Goal: Task Accomplishment & Management: Manage account settings

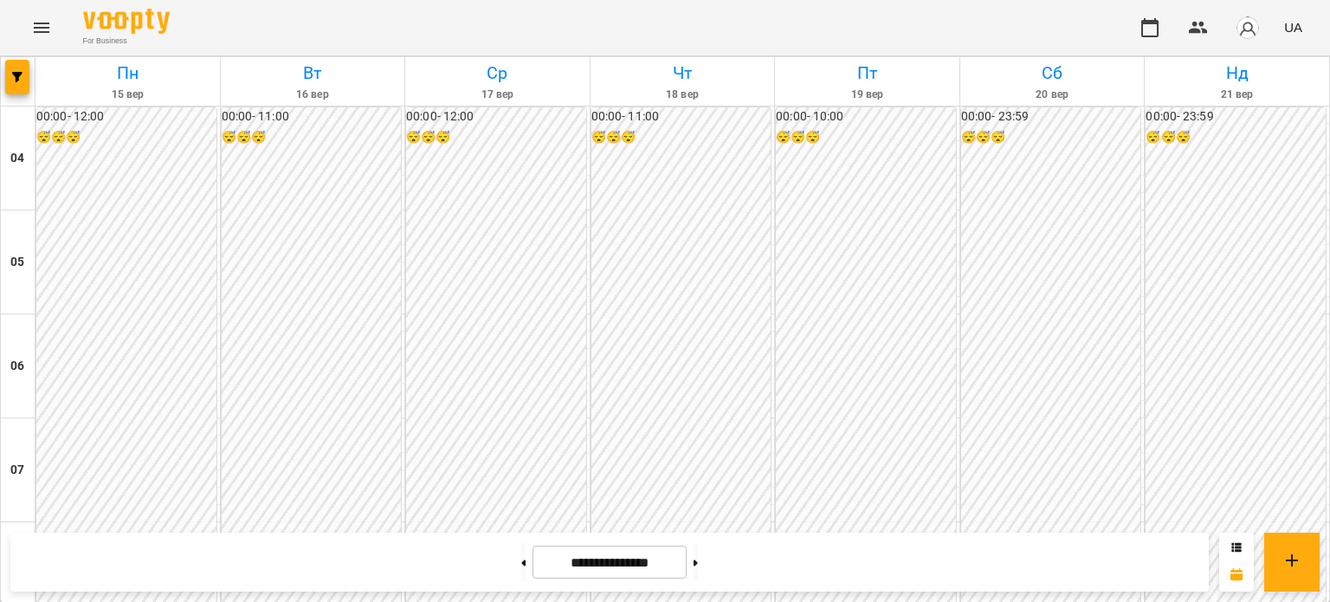
scroll to position [1385, 0]
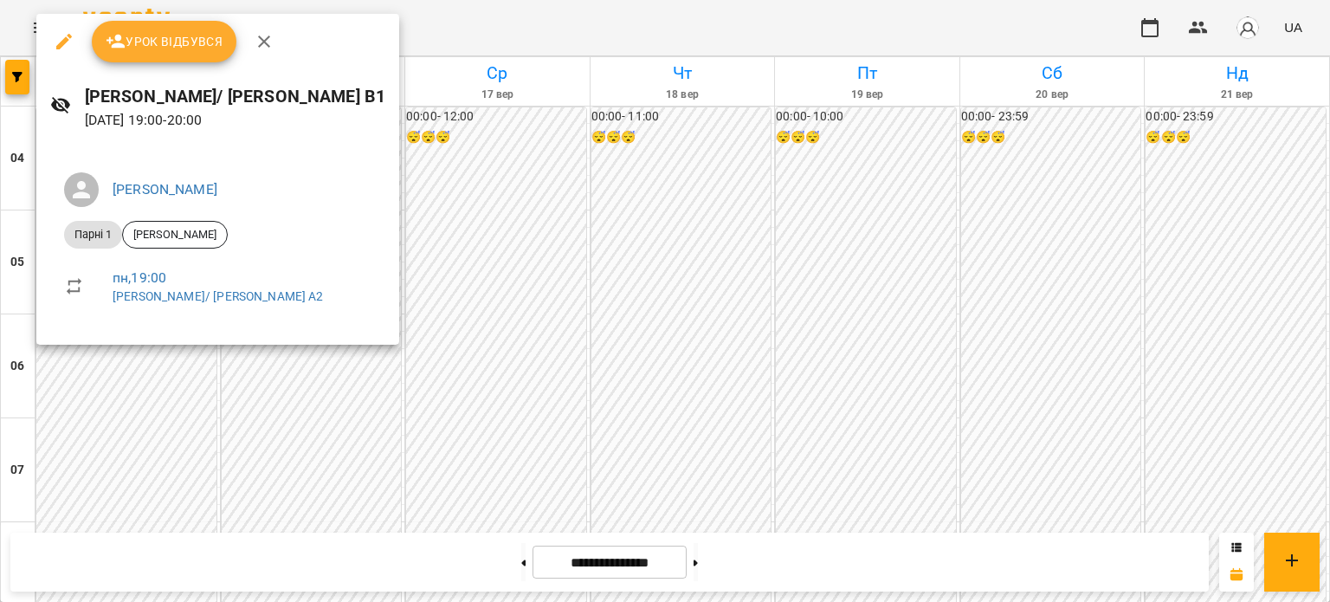
click at [157, 48] on span "Урок відбувся" at bounding box center [165, 41] width 118 height 21
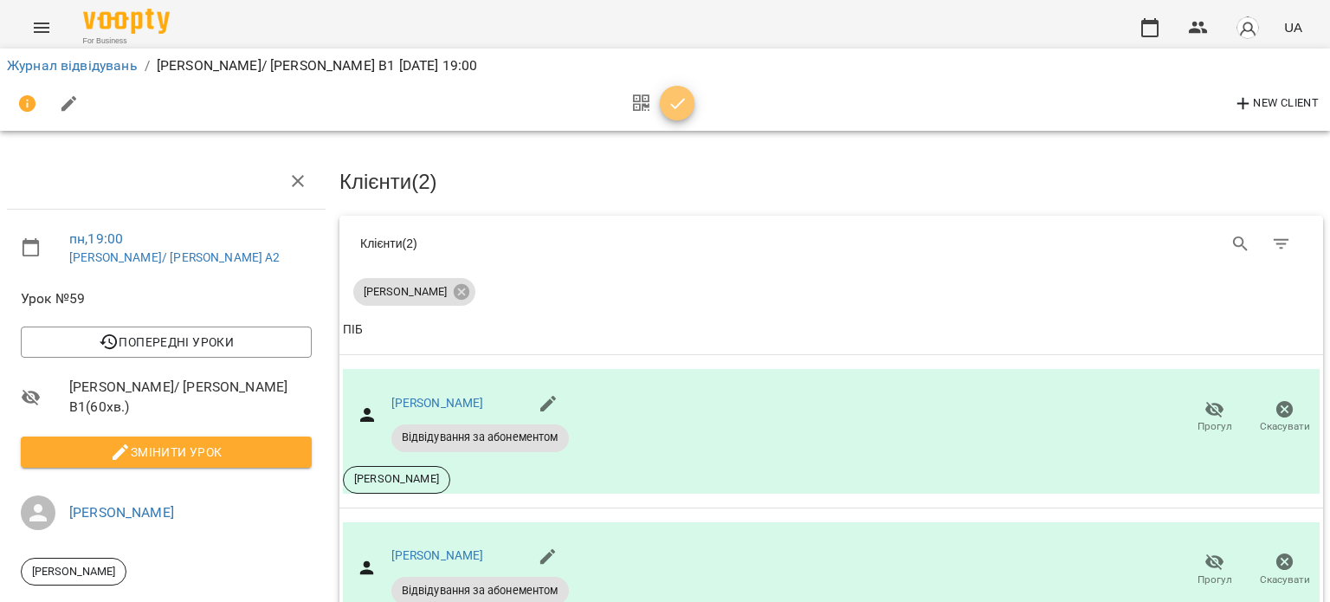
click at [682, 100] on icon "button" at bounding box center [677, 103] width 21 height 21
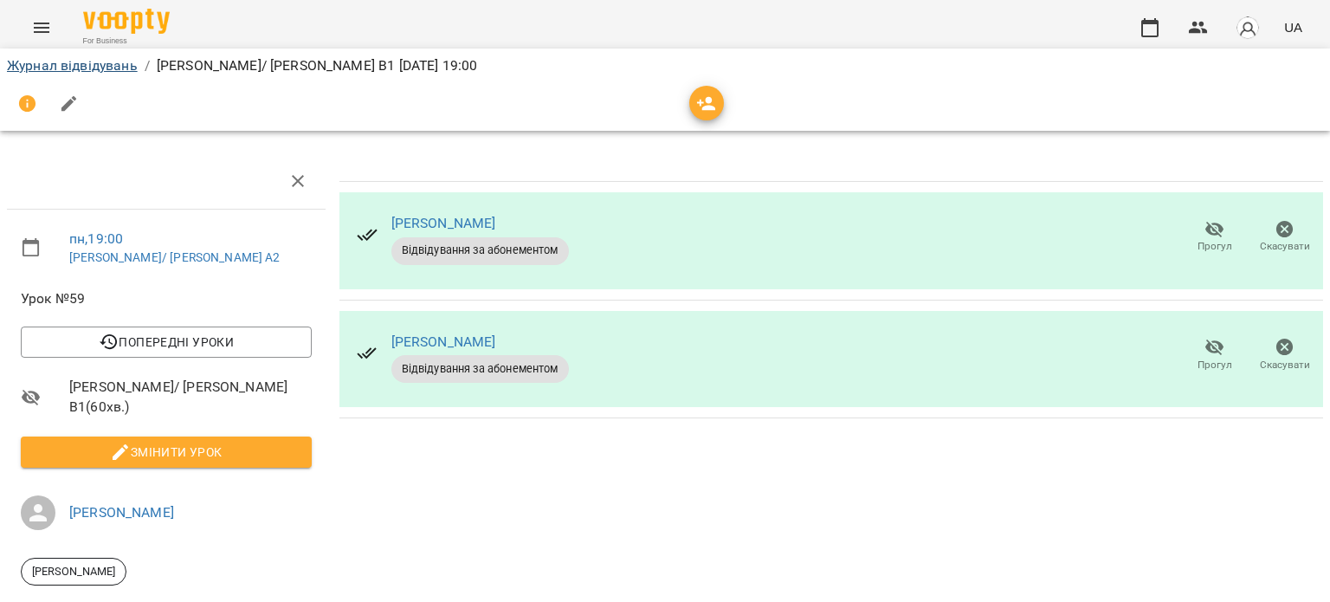
drag, startPoint x: 113, startPoint y: 75, endPoint x: 129, endPoint y: 68, distance: 17.1
click at [113, 75] on div "Журнал відвідувань / [PERSON_NAME]/ [PERSON_NAME] В1 [DATE] 19:00" at bounding box center [664, 66] width 1323 height 28
click at [133, 68] on link "Журнал відвідувань" at bounding box center [72, 65] width 131 height 16
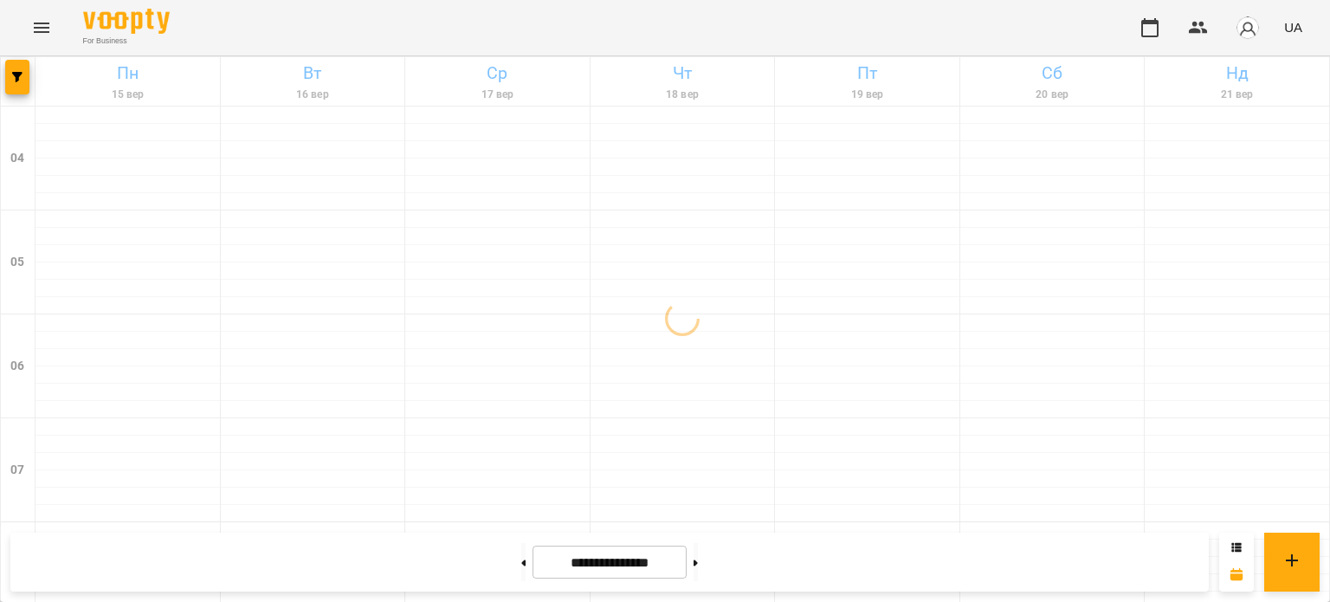
click at [1257, 26] on img "button" at bounding box center [1247, 28] width 24 height 24
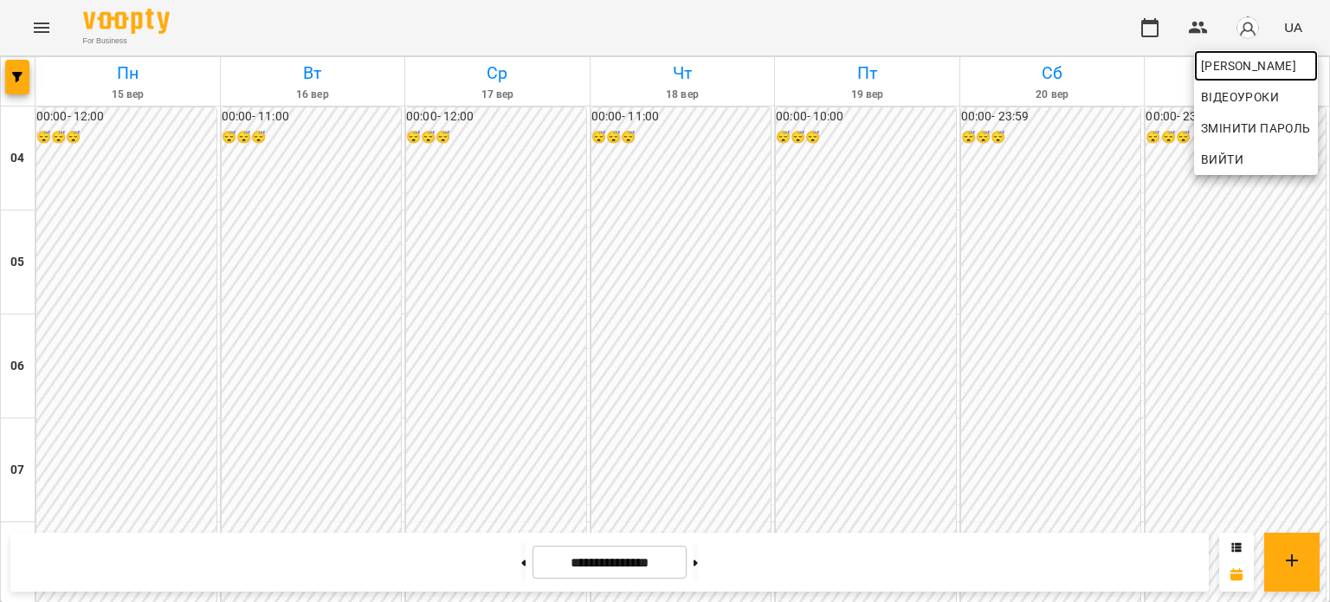
click at [1257, 60] on span "[PERSON_NAME]" at bounding box center [1256, 65] width 110 height 21
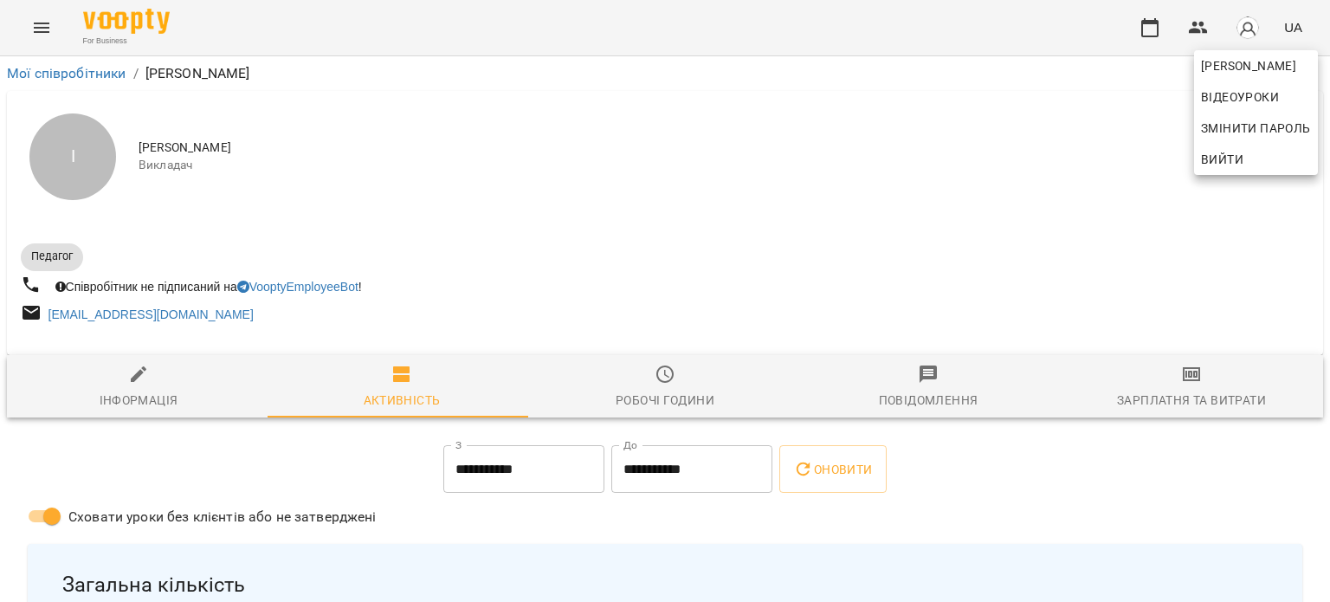
click at [1189, 393] on div at bounding box center [665, 301] width 1330 height 602
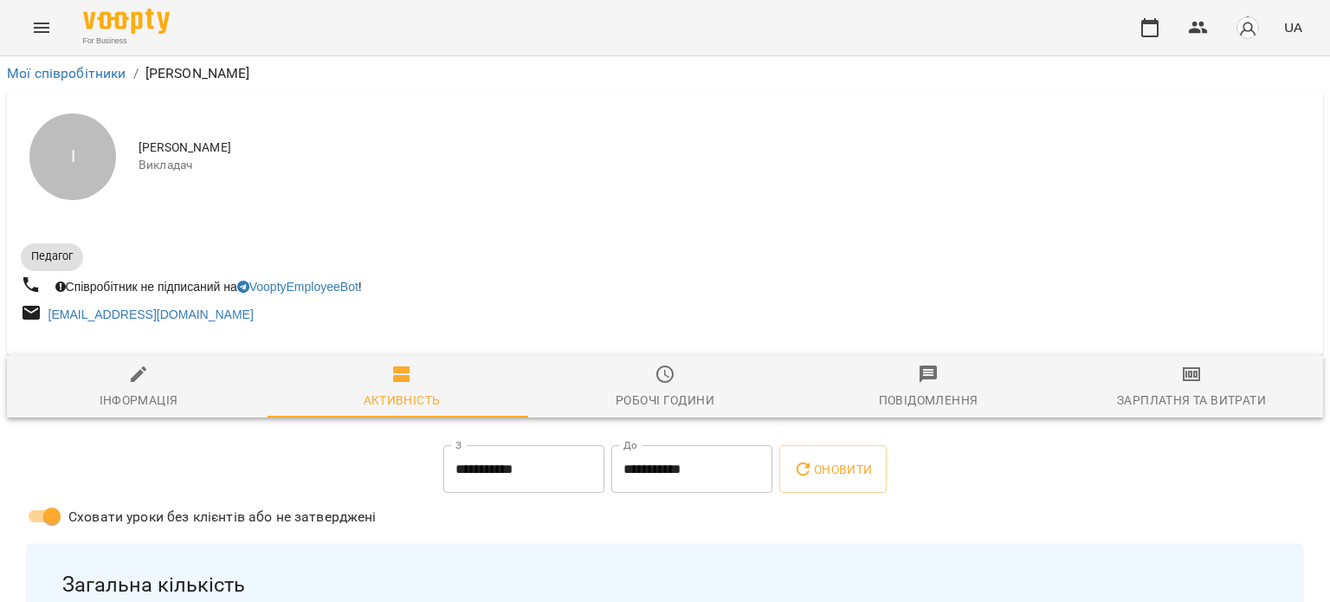
click at [1185, 388] on span "Зарплатня та Витрати" at bounding box center [1191, 387] width 242 height 47
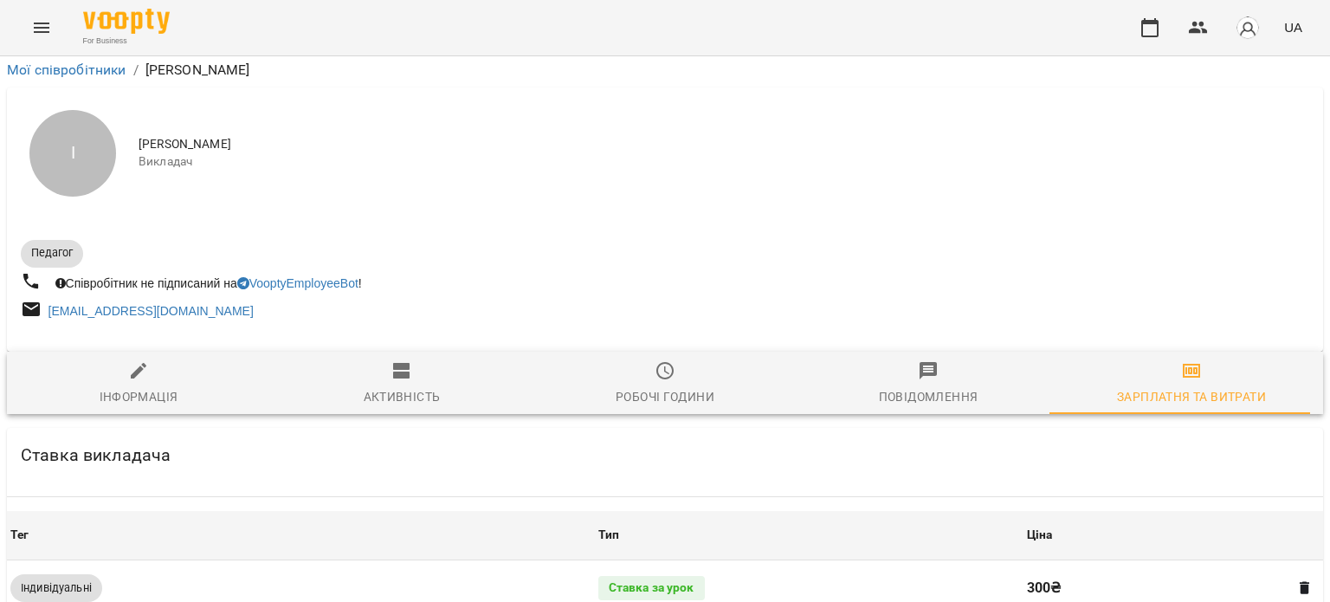
scroll to position [754, 0]
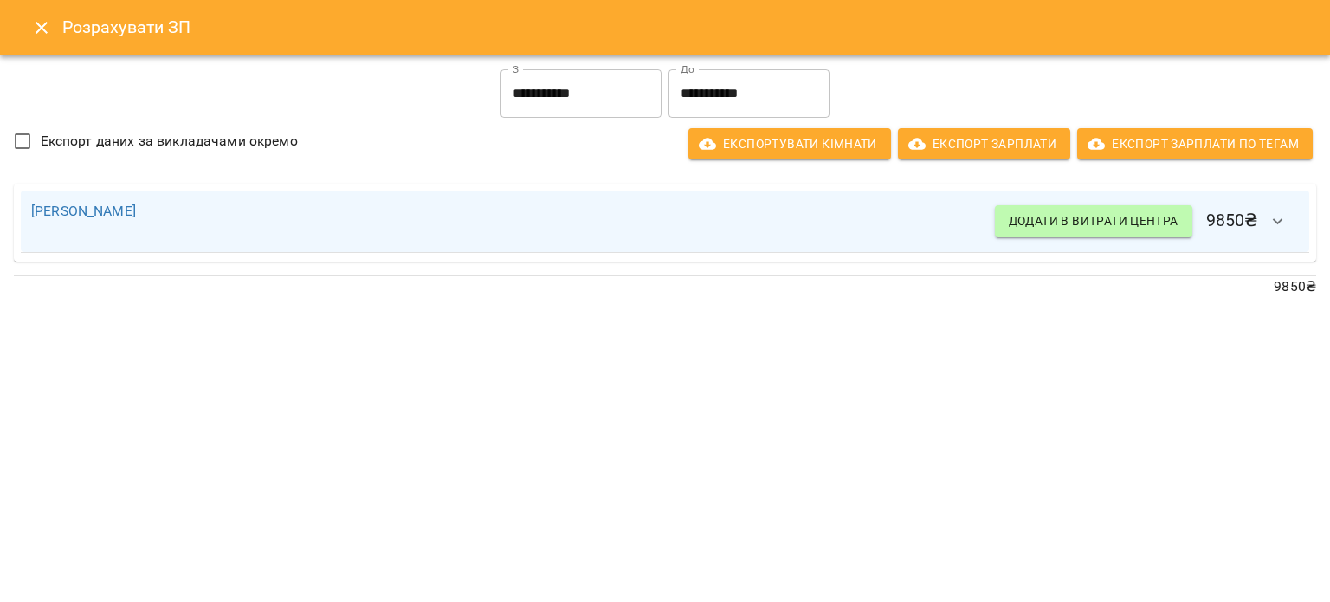
click at [50, 23] on icon "Close" at bounding box center [41, 27] width 21 height 21
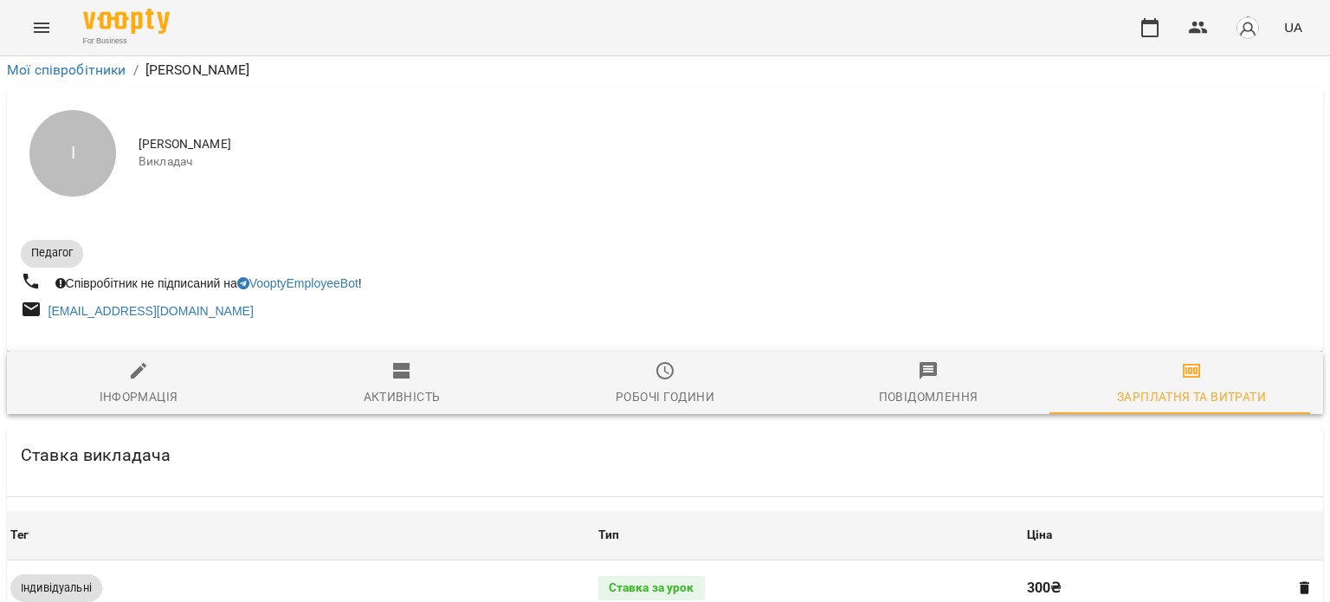
click at [55, 28] on button "Menu" at bounding box center [42, 28] width 42 height 42
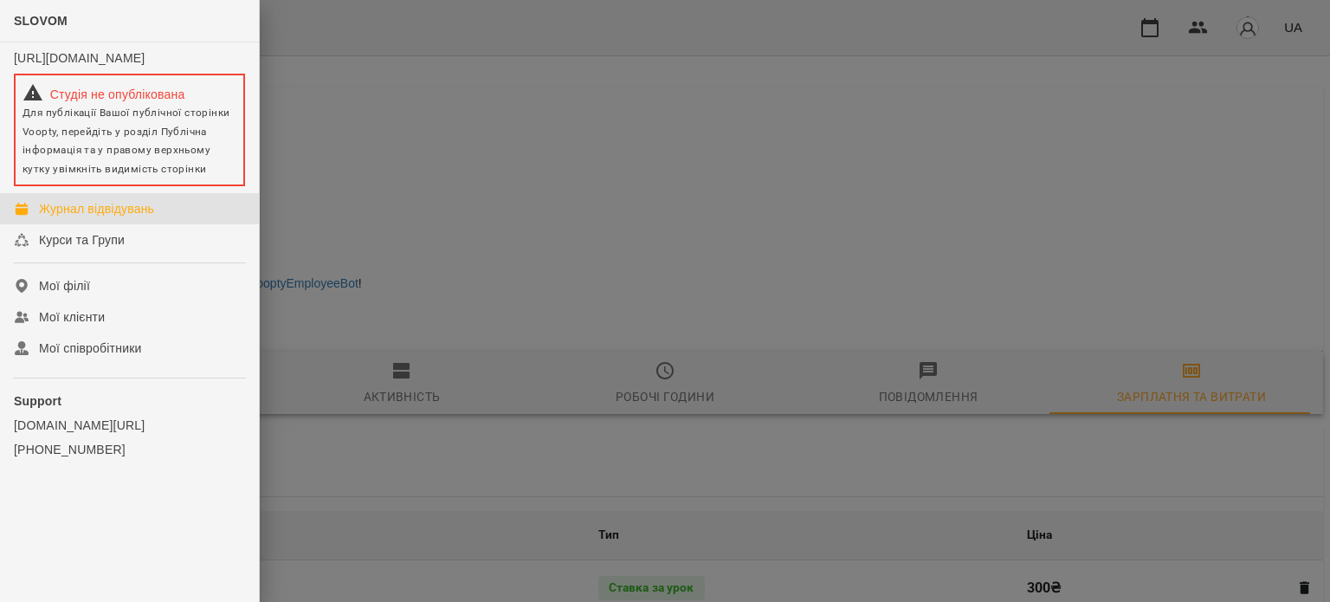
click at [151, 217] on div "Журнал відвідувань" at bounding box center [96, 208] width 115 height 17
